Goal: Task Accomplishment & Management: Manage account settings

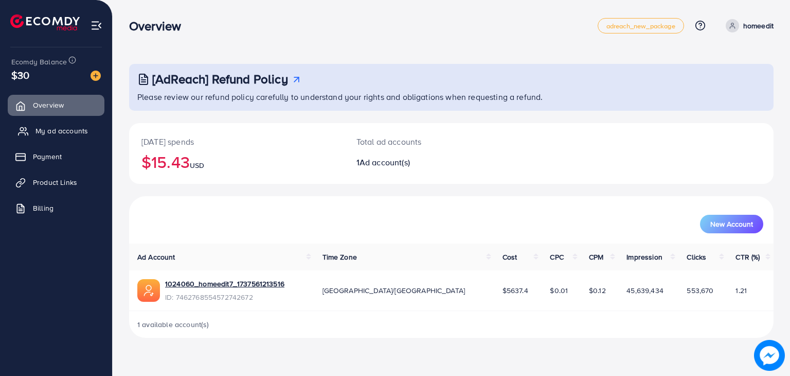
click at [69, 128] on span "My ad accounts" at bounding box center [61, 131] width 52 height 10
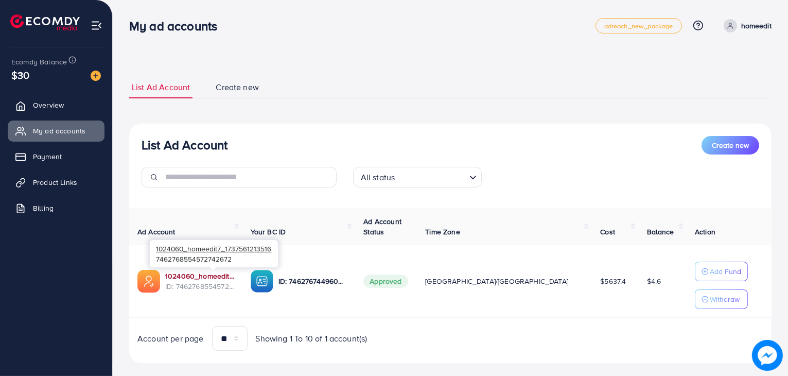
click at [193, 276] on link "1024060_homeedit7_1737561213516" at bounding box center [199, 276] width 69 height 10
